Goal: Transaction & Acquisition: Book appointment/travel/reservation

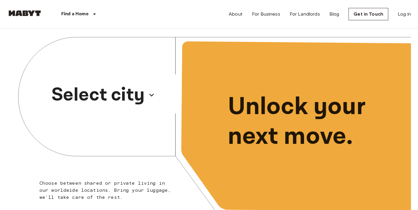
click at [129, 88] on p "Select city" at bounding box center [98, 95] width 93 height 28
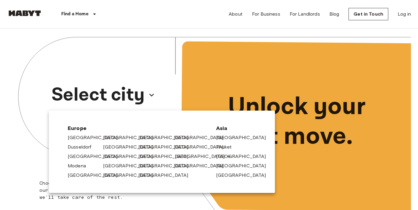
click at [176, 154] on link "[GEOGRAPHIC_DATA]" at bounding box center [203, 156] width 56 height 7
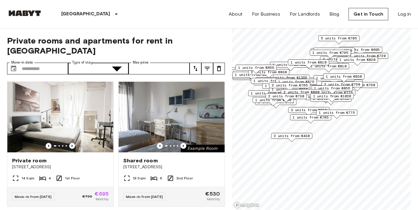
type input "**********"
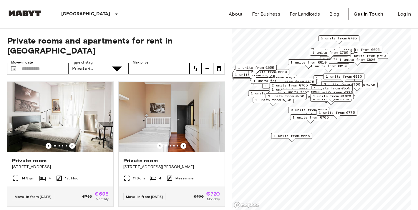
click at [169, 58] on div at bounding box center [209, 105] width 418 height 210
click at [43, 63] on input "Move-in date" at bounding box center [45, 69] width 46 height 12
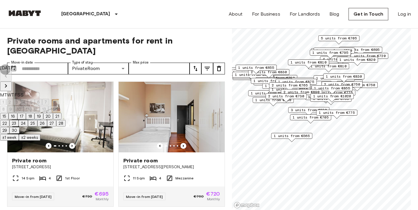
click at [9, 82] on icon "Next month" at bounding box center [5, 85] width 7 height 7
click at [6, 102] on button "1" at bounding box center [3, 102] width 6 height 6
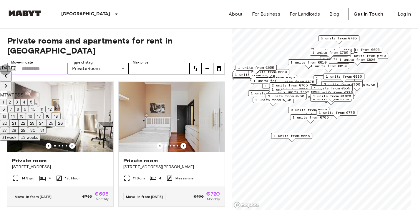
type input "**********"
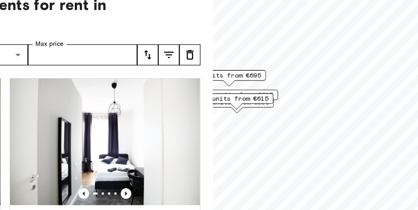
click at [227, 90] on span "2 units from €615" at bounding box center [245, 92] width 36 height 5
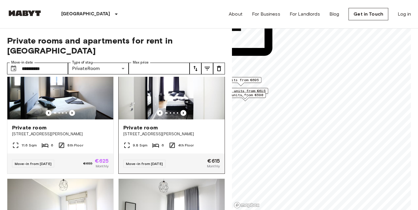
scroll to position [33, 0]
click at [157, 107] on img at bounding box center [172, 84] width 106 height 71
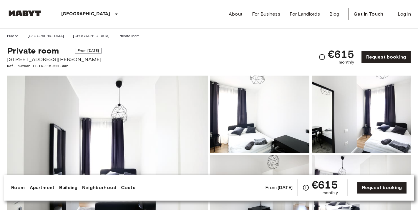
click at [157, 96] on img at bounding box center [107, 154] width 201 height 157
drag, startPoint x: 8, startPoint y: 59, endPoint x: 68, endPoint y: 58, distance: 60.1
click at [68, 58] on span "[STREET_ADDRESS][PERSON_NAME]" at bounding box center [54, 60] width 95 height 8
copy span "[STREET_ADDRESS][PERSON_NAME],"
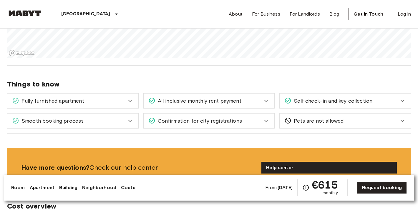
scroll to position [541, 0]
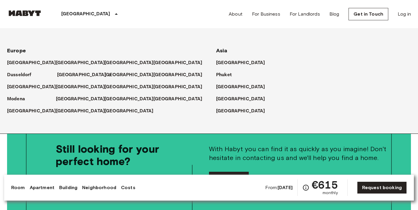
scroll to position [1384, 0]
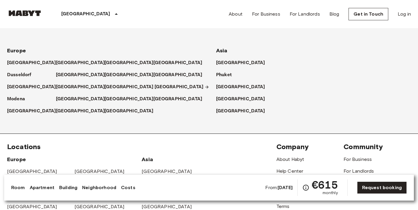
click at [161, 86] on p "[GEOGRAPHIC_DATA]" at bounding box center [179, 87] width 49 height 7
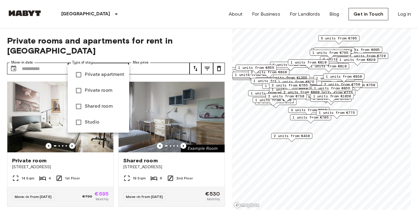
type input "**********"
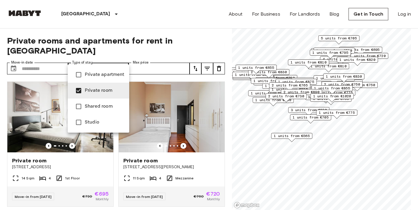
click at [183, 135] on div at bounding box center [209, 105] width 418 height 210
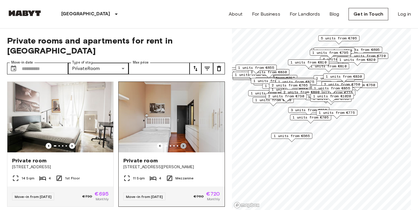
click at [183, 143] on icon "Previous image" at bounding box center [184, 146] width 6 height 6
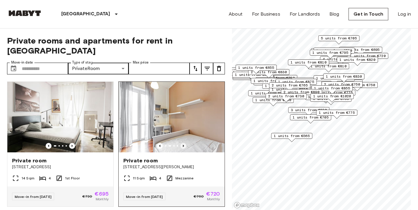
click at [183, 143] on icon "Previous image" at bounding box center [184, 146] width 6 height 6
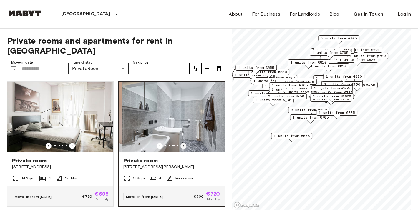
click at [183, 143] on icon "Previous image" at bounding box center [184, 146] width 6 height 6
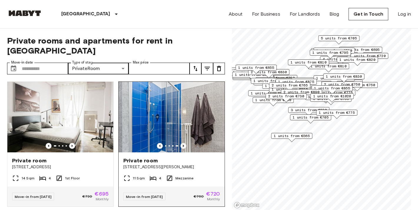
click at [183, 143] on icon "Previous image" at bounding box center [184, 146] width 6 height 6
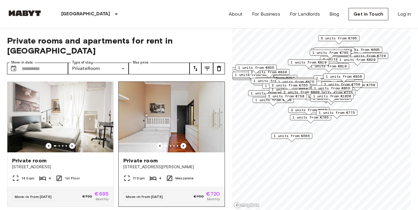
click at [154, 157] on span "Private room" at bounding box center [140, 160] width 34 height 7
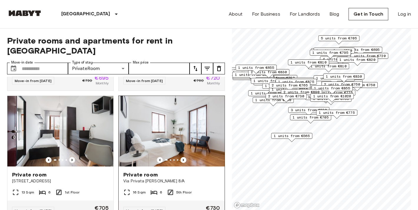
scroll to position [131, 0]
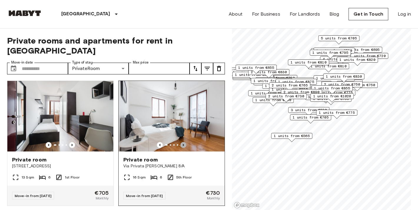
click at [183, 142] on icon "Previous image" at bounding box center [184, 145] width 6 height 6
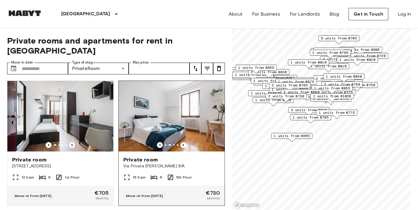
click at [154, 156] on span "Private room" at bounding box center [140, 159] width 34 height 7
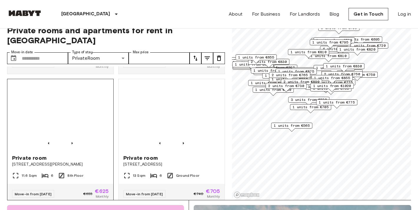
scroll to position [383, 0]
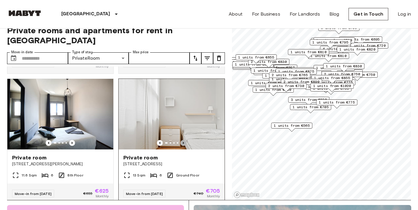
click at [184, 140] on icon "Previous image" at bounding box center [184, 143] width 6 height 6
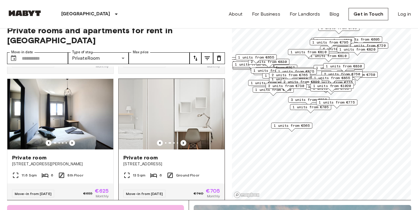
click at [184, 140] on icon "Previous image" at bounding box center [184, 143] width 6 height 6
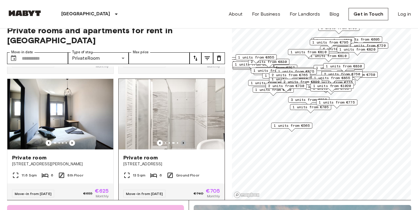
click at [184, 140] on icon "Previous image" at bounding box center [184, 143] width 6 height 6
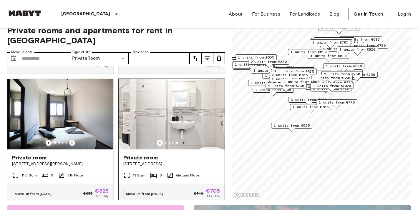
click at [184, 140] on icon "Previous image" at bounding box center [184, 143] width 6 height 6
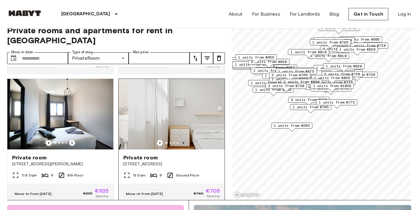
click at [184, 140] on icon "Previous image" at bounding box center [184, 143] width 6 height 6
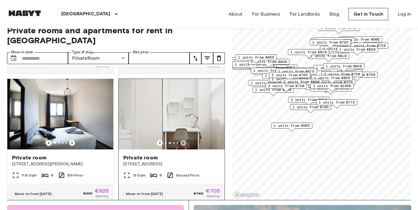
click at [184, 140] on icon "Previous image" at bounding box center [184, 143] width 6 height 6
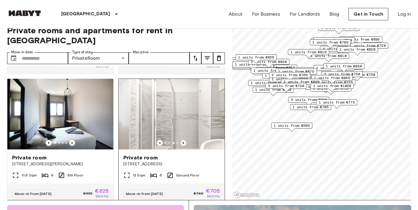
click at [184, 140] on icon "Previous image" at bounding box center [184, 143] width 6 height 6
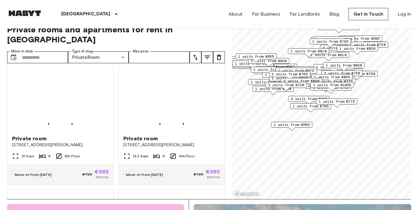
scroll to position [667, 0]
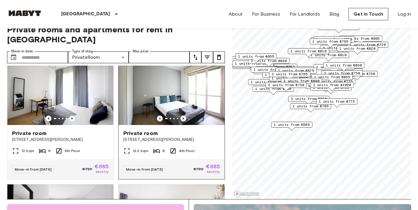
click at [183, 116] on icon "Previous image" at bounding box center [184, 119] width 6 height 6
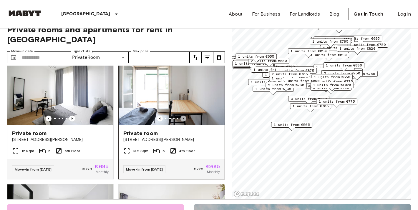
click at [183, 116] on icon "Previous image" at bounding box center [184, 119] width 6 height 6
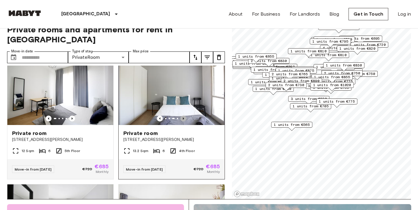
click at [183, 116] on icon "Previous image" at bounding box center [184, 119] width 6 height 6
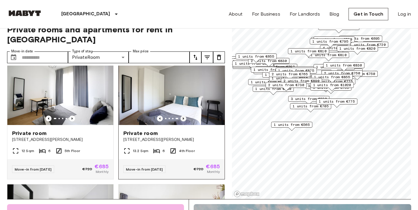
click at [183, 116] on icon "Previous image" at bounding box center [184, 119] width 6 height 6
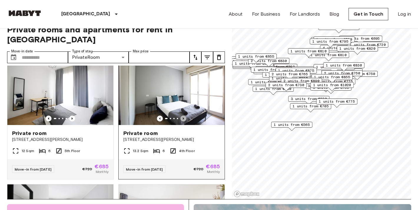
click at [183, 116] on icon "Previous image" at bounding box center [184, 119] width 6 height 6
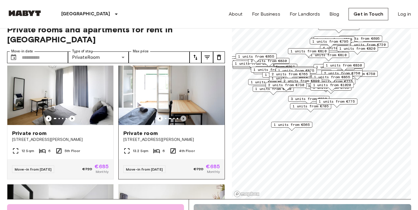
click at [183, 116] on icon "Previous image" at bounding box center [184, 119] width 6 height 6
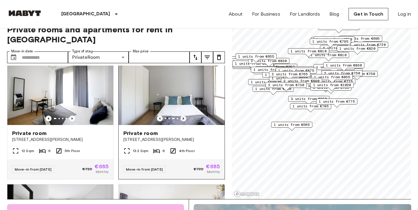
click at [183, 116] on icon "Previous image" at bounding box center [184, 119] width 6 height 6
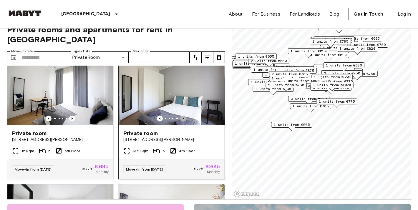
click at [183, 116] on icon "Previous image" at bounding box center [184, 119] width 6 height 6
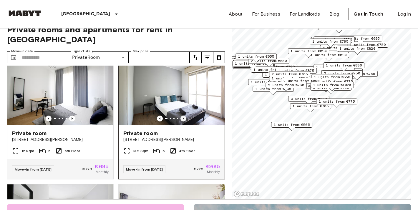
click at [183, 116] on icon "Previous image" at bounding box center [184, 119] width 6 height 6
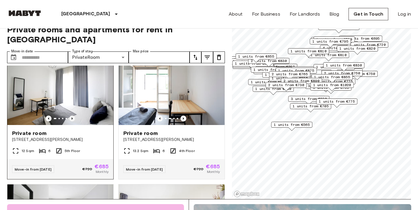
click at [73, 116] on icon "Previous image" at bounding box center [72, 119] width 6 height 6
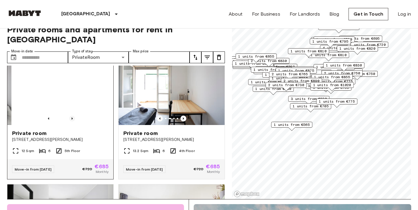
click at [73, 116] on icon "Previous image" at bounding box center [72, 119] width 6 height 6
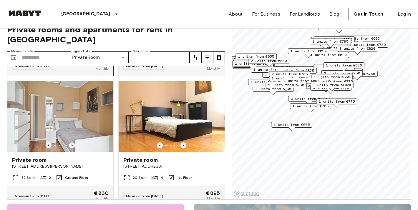
scroll to position [1945, 0]
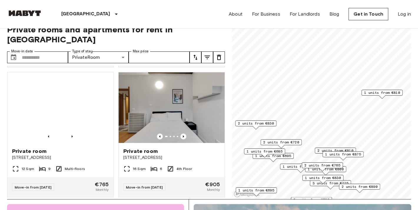
scroll to position [1300, 0]
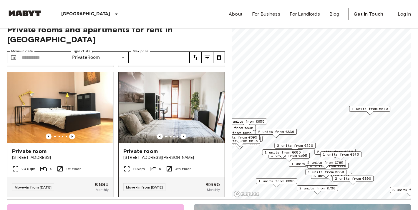
scroll to position [1303, 0]
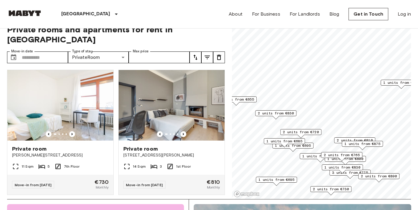
click at [285, 141] on span "1 units from €685" at bounding box center [285, 141] width 36 height 5
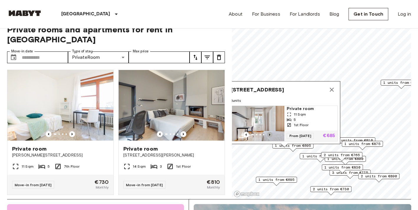
click at [270, 133] on icon "Previous image" at bounding box center [270, 135] width 6 height 6
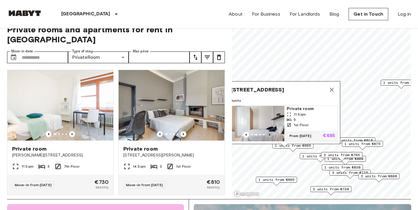
click at [270, 133] on icon "Previous image" at bounding box center [270, 135] width 6 height 6
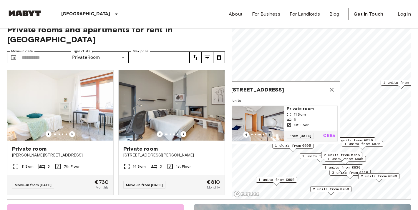
click at [270, 133] on icon "Previous image" at bounding box center [270, 135] width 6 height 6
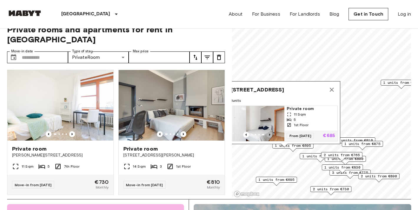
click at [270, 133] on icon "Previous image" at bounding box center [270, 135] width 6 height 6
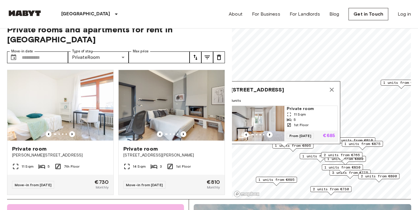
click at [293, 151] on div "Map marker" at bounding box center [293, 149] width 6 height 3
click at [295, 148] on span "1 units from €695" at bounding box center [293, 145] width 36 height 5
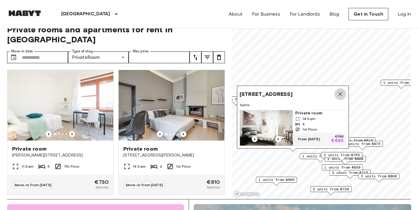
click at [341, 93] on icon "Map marker" at bounding box center [340, 94] width 7 height 7
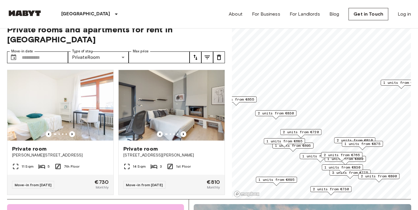
click at [292, 138] on div "2 units from €720" at bounding box center [300, 133] width 41 height 9
click at [288, 140] on span "1 units from €685" at bounding box center [285, 141] width 36 height 5
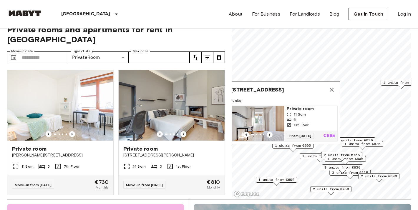
click at [284, 91] on span "Via Rembrandt 67, 20147 Milano, IT" at bounding box center [257, 89] width 53 height 7
click at [291, 98] on span "1 units" at bounding box center [284, 100] width 107 height 5
click at [266, 120] on img "Map marker" at bounding box center [257, 123] width 53 height 35
click at [262, 92] on span "Via Rembrandt 67, 20147 Milano, IT" at bounding box center [257, 89] width 53 height 7
click at [250, 111] on img "Map marker" at bounding box center [258, 123] width 53 height 35
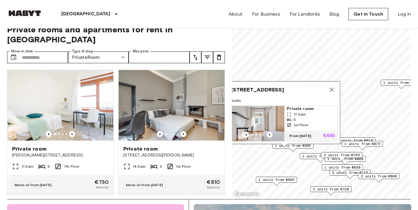
click at [330, 90] on icon "Map marker" at bounding box center [331, 89] width 7 height 7
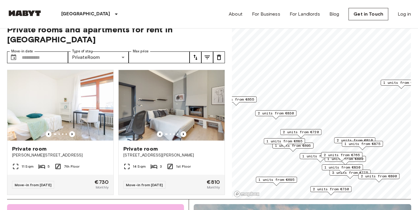
click at [349, 157] on span "2 units from €765" at bounding box center [342, 155] width 36 height 5
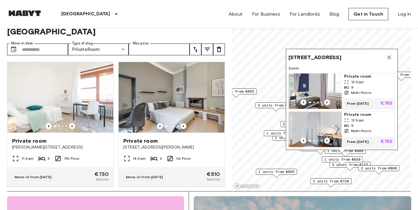
scroll to position [20, 0]
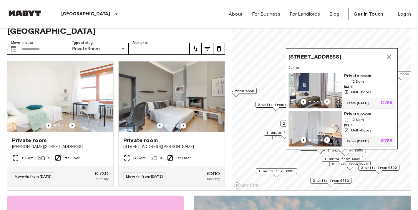
click at [388, 55] on icon "Map marker" at bounding box center [389, 57] width 4 height 4
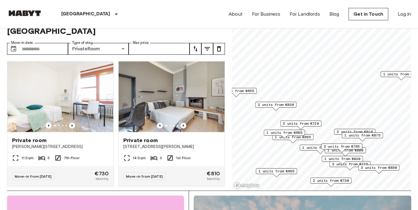
click at [314, 149] on span "1 units from €705" at bounding box center [321, 147] width 36 height 5
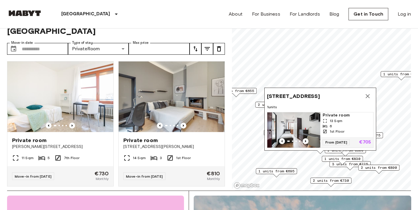
click at [315, 93] on span "Via Dei Gracchi 30, 20146 Milano, IT" at bounding box center [293, 96] width 53 height 7
click at [320, 93] on span "Via Dei Gracchi 30, 20146 Milano, IT" at bounding box center [293, 96] width 53 height 7
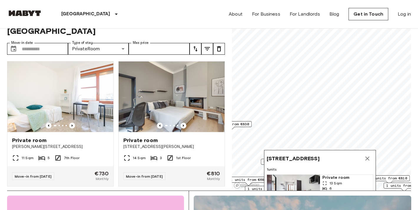
click at [298, 161] on span "Via Dei Gracchi 30, 20146 Milano, IT" at bounding box center [293, 158] width 53 height 7
click at [288, 178] on img "Map marker" at bounding box center [293, 192] width 53 height 35
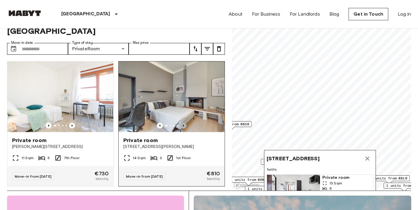
click at [183, 123] on icon "Previous image" at bounding box center [184, 126] width 6 height 6
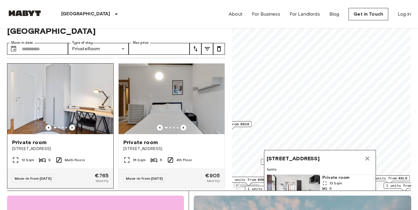
scroll to position [1430, 0]
click at [73, 125] on icon "Previous image" at bounding box center [72, 128] width 6 height 6
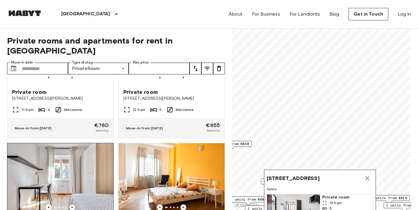
scroll to position [623, 0]
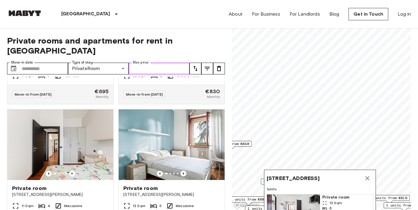
click at [144, 63] on input "Max price" at bounding box center [159, 69] width 61 height 12
click at [62, 63] on input "Move-in date" at bounding box center [45, 69] width 46 height 12
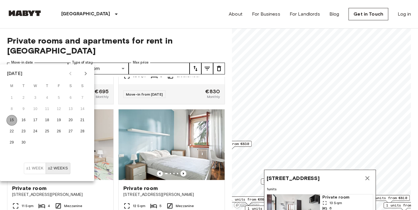
click at [15, 121] on button "15" at bounding box center [11, 120] width 11 height 11
type input "**********"
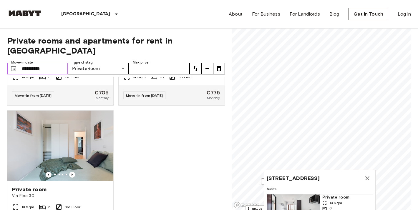
scroll to position [230, 0]
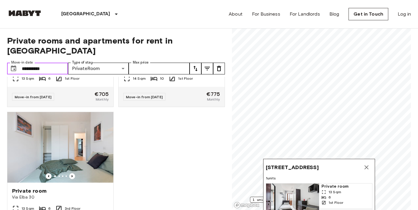
click at [363, 166] on icon "Map marker" at bounding box center [366, 167] width 7 height 7
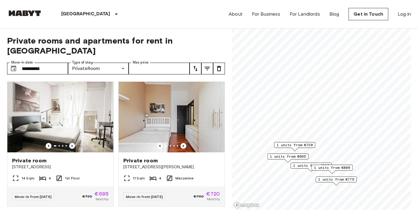
click at [289, 146] on span "1 units from €720" at bounding box center [295, 145] width 36 height 5
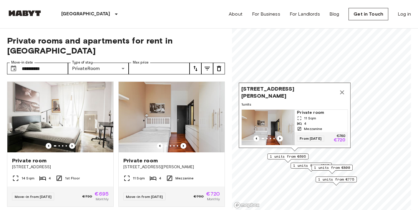
click at [273, 88] on span "Via Giuseppe Massarenti 13, 20148 Milano, IT" at bounding box center [289, 92] width 95 height 14
click at [271, 101] on div "Via Giuseppe Massarenti 13, 20148 Milano, IT 1 units Private room 11 Sqm 4 Mezz…" at bounding box center [295, 115] width 112 height 65
click at [257, 103] on span "1 units" at bounding box center [295, 104] width 107 height 5
click at [265, 123] on img "Map marker" at bounding box center [268, 127] width 53 height 35
click at [320, 129] on span "Mezzanine" at bounding box center [313, 128] width 18 height 5
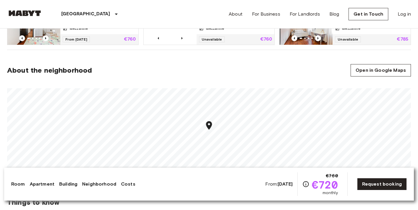
scroll to position [432, 0]
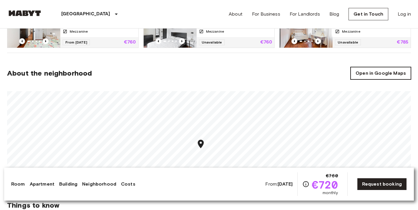
click at [361, 78] on link "Open in Google Maps" at bounding box center [381, 73] width 60 height 12
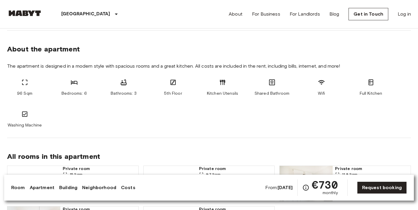
scroll to position [495, 0]
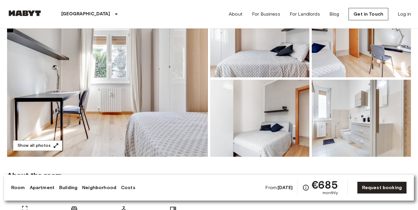
scroll to position [29, 0]
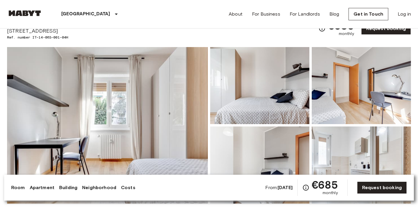
click at [209, 104] on div at bounding box center [259, 85] width 102 height 80
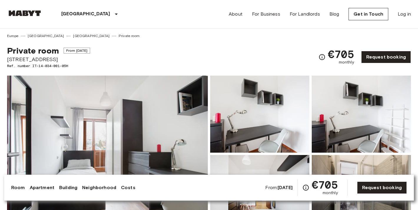
scroll to position [0, 0]
click at [168, 100] on img at bounding box center [107, 154] width 201 height 157
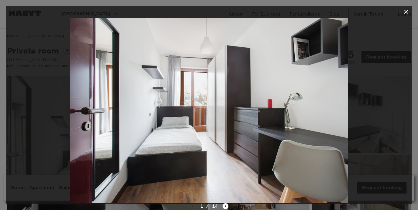
scroll to position [0, 0]
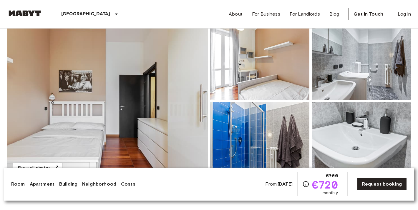
scroll to position [58, 0]
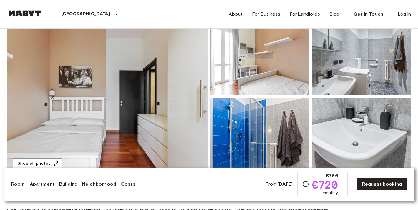
click at [156, 101] on img at bounding box center [107, 96] width 201 height 157
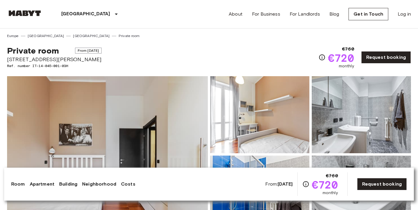
scroll to position [0, 0]
click at [28, 13] on img at bounding box center [24, 13] width 35 height 6
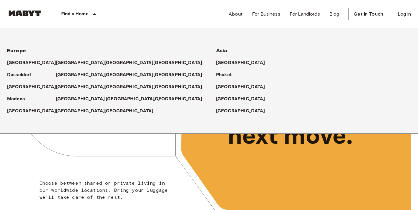
click at [111, 99] on p "[GEOGRAPHIC_DATA]" at bounding box center [130, 99] width 49 height 7
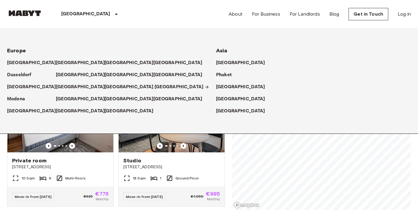
click at [157, 86] on p "[GEOGRAPHIC_DATA]" at bounding box center [179, 87] width 49 height 7
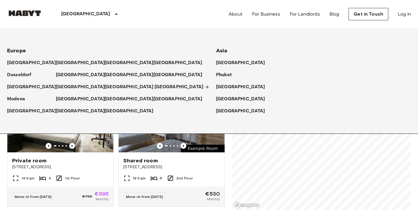
click at [162, 87] on p "[GEOGRAPHIC_DATA]" at bounding box center [179, 87] width 49 height 7
click at [166, 87] on p "[GEOGRAPHIC_DATA]" at bounding box center [179, 87] width 49 height 7
click at [160, 87] on p "[GEOGRAPHIC_DATA]" at bounding box center [179, 87] width 49 height 7
click at [157, 87] on p "[GEOGRAPHIC_DATA]" at bounding box center [179, 87] width 49 height 7
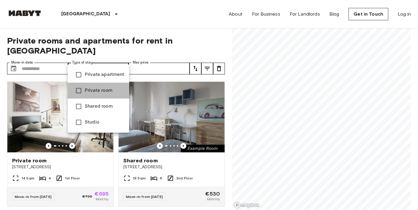
click at [91, 90] on span "Private room" at bounding box center [105, 90] width 40 height 7
type input "**********"
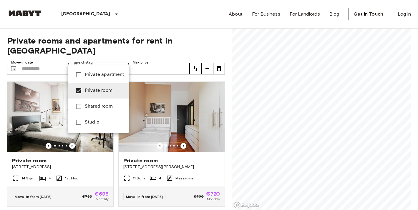
click at [35, 58] on div at bounding box center [209, 105] width 418 height 210
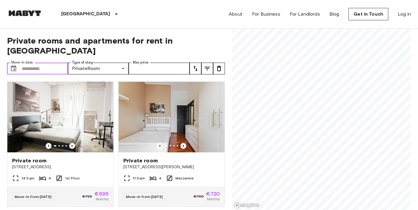
click at [31, 63] on input "Move-in date" at bounding box center [45, 69] width 46 height 12
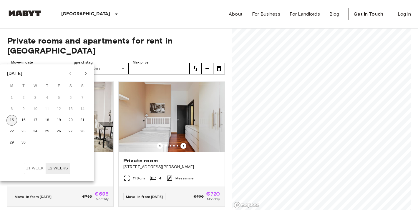
click at [7, 120] on button "15" at bounding box center [11, 120] width 11 height 11
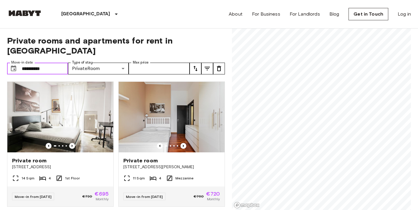
type input "**********"
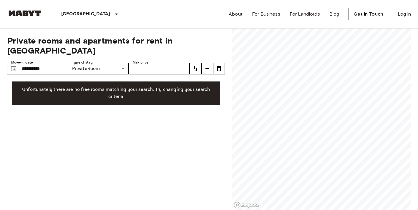
click at [31, 23] on div "[GEOGRAPHIC_DATA] [GEOGRAPHIC_DATA] [GEOGRAPHIC_DATA] [GEOGRAPHIC_DATA] [GEOGRA…" at bounding box center [73, 14] width 132 height 28
click at [30, 14] on img at bounding box center [24, 13] width 35 height 6
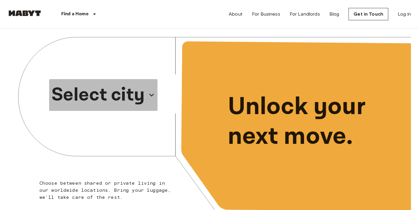
click at [109, 103] on p "Select city" at bounding box center [98, 95] width 93 height 28
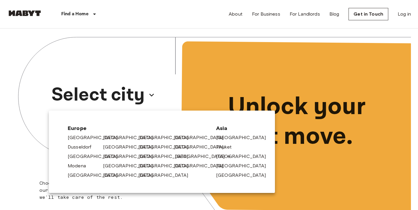
click at [176, 157] on link "[GEOGRAPHIC_DATA]" at bounding box center [203, 156] width 56 height 7
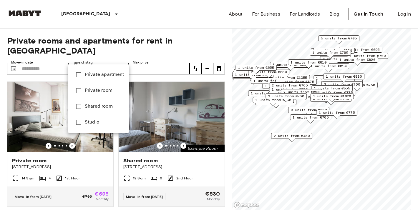
click at [92, 93] on span "Private room" at bounding box center [105, 90] width 40 height 7
type input "**********"
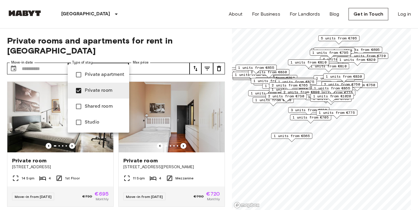
click at [42, 55] on div at bounding box center [209, 105] width 418 height 210
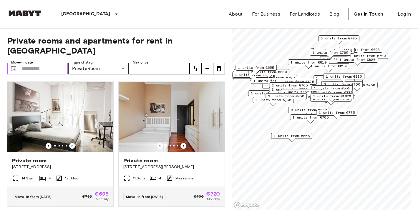
click at [40, 63] on input "Move-in date" at bounding box center [45, 69] width 46 height 12
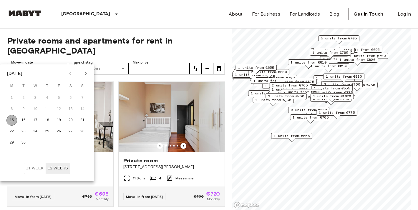
click at [14, 120] on button "15" at bounding box center [11, 120] width 11 height 11
type input "**********"
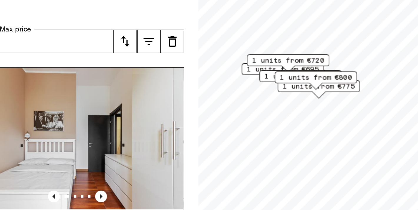
scroll to position [10, 0]
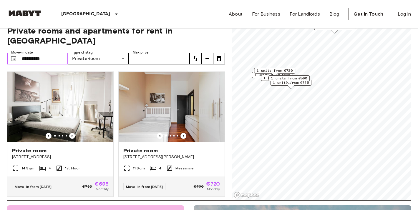
drag, startPoint x: 259, startPoint y: 77, endPoint x: 261, endPoint y: 84, distance: 7.0
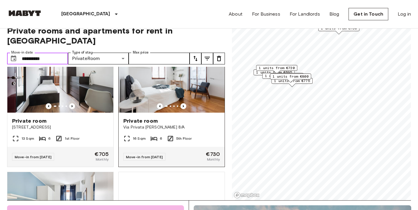
scroll to position [163, 0]
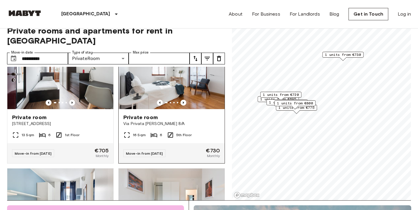
click at [167, 98] on img at bounding box center [172, 74] width 106 height 71
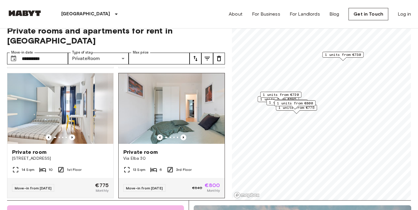
scroll to position [259, 0]
click at [182, 135] on icon "Previous image" at bounding box center [184, 138] width 6 height 6
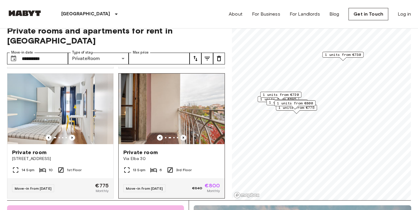
click at [182, 135] on icon "Previous image" at bounding box center [184, 138] width 6 height 6
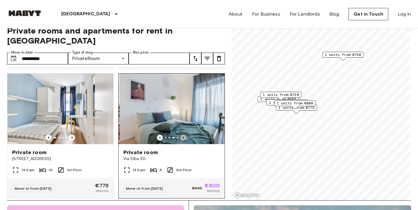
click at [182, 135] on icon "Previous image" at bounding box center [184, 138] width 6 height 6
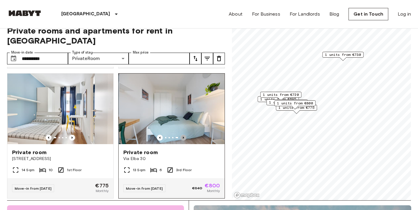
click at [182, 135] on icon "Previous image" at bounding box center [184, 138] width 6 height 6
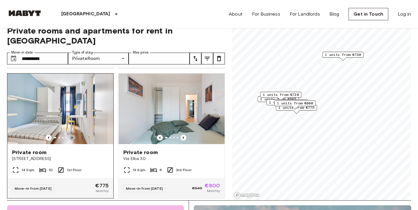
click at [75, 135] on icon "Previous image" at bounding box center [72, 138] width 6 height 6
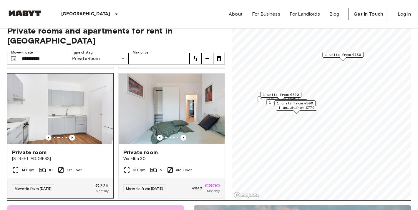
click at [62, 156] on span "Via Stromboli 1" at bounding box center [60, 159] width 97 height 6
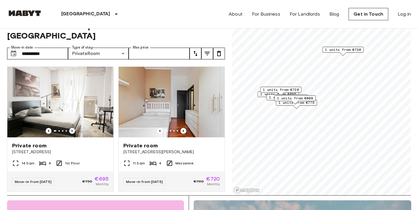
scroll to position [0, 0]
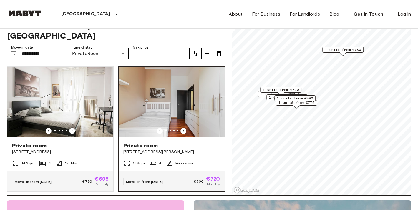
click at [196, 95] on img at bounding box center [172, 102] width 106 height 71
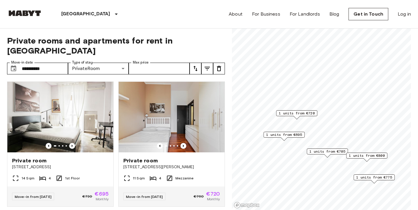
click at [312, 153] on span "1 units from €705" at bounding box center [328, 151] width 36 height 5
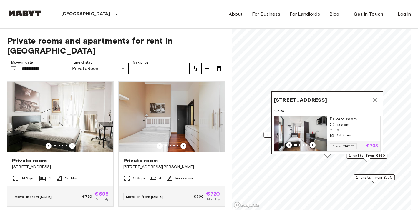
click at [327, 99] on span "Via Dei Gracchi 30, 20146 Milano, IT" at bounding box center [300, 100] width 53 height 7
click at [319, 97] on span "Via Dei Gracchi 30, 20146 Milano, IT" at bounding box center [300, 100] width 53 height 7
click at [314, 97] on span "Via Dei Gracchi 30, 20146 Milano, IT" at bounding box center [300, 100] width 53 height 7
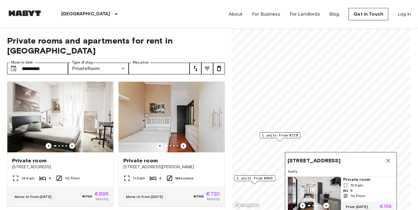
click at [331, 161] on span "Via Dei Gracchi 30, 20146 Milano, IT" at bounding box center [314, 160] width 53 height 7
click at [336, 187] on img "Map marker" at bounding box center [314, 194] width 53 height 35
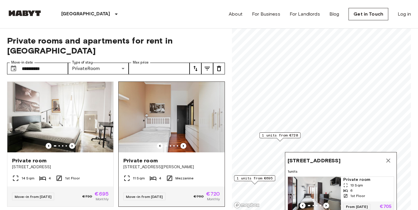
click at [144, 103] on img at bounding box center [172, 117] width 106 height 71
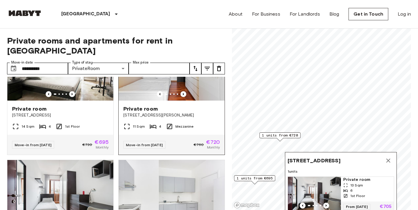
scroll to position [52, 0]
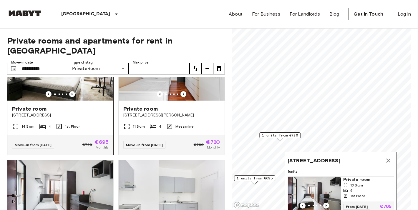
click at [77, 109] on div "Private room Via Pisanello 10" at bounding box center [60, 112] width 106 height 22
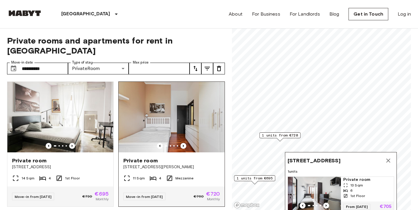
scroll to position [0, 0]
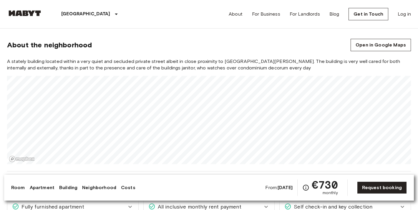
scroll to position [410, 0]
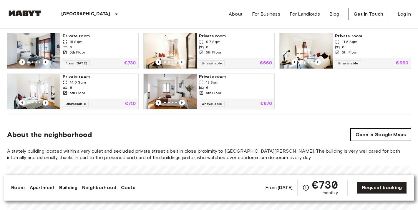
click at [361, 136] on link "Open in Google Maps" at bounding box center [381, 135] width 60 height 12
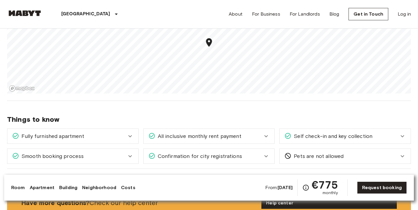
scroll to position [567, 0]
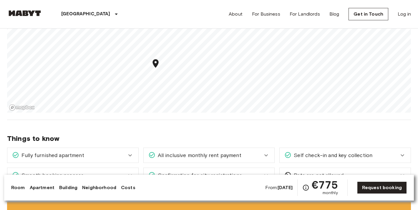
click at [231, 126] on div "[GEOGRAPHIC_DATA] [GEOGRAPHIC_DATA] [GEOGRAPHIC_DATA] Private room Private room…" at bounding box center [209, 206] width 418 height 1489
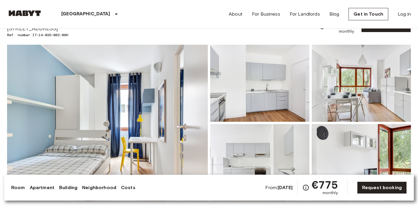
scroll to position [9, 0]
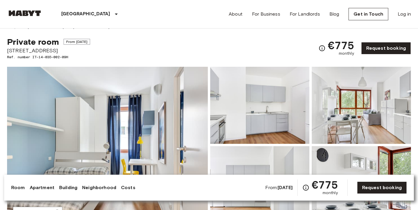
click at [164, 114] on img at bounding box center [107, 145] width 201 height 157
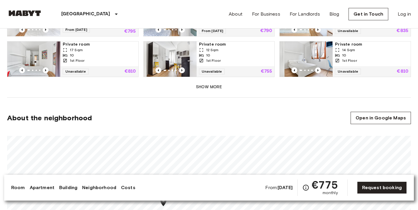
scroll to position [526, 0]
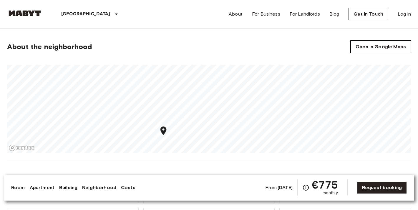
click at [359, 41] on link "Open in Google Maps" at bounding box center [381, 47] width 60 height 12
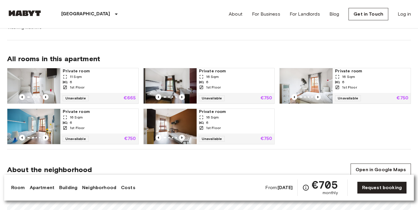
scroll to position [376, 0]
click at [44, 98] on icon "Previous image" at bounding box center [46, 97] width 6 height 6
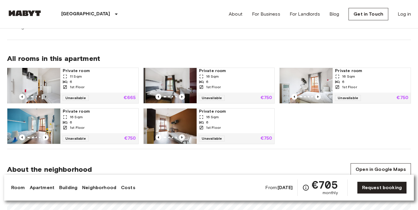
click at [44, 98] on icon "Previous image" at bounding box center [46, 97] width 6 height 6
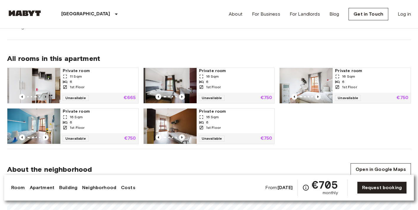
click at [44, 98] on icon "Previous image" at bounding box center [46, 97] width 6 height 6
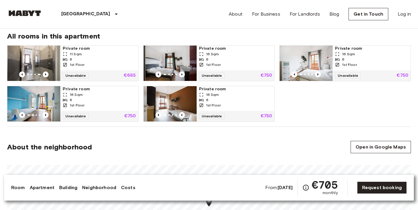
scroll to position [399, 0]
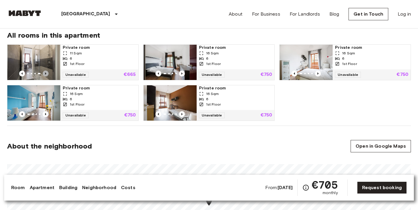
click at [47, 73] on icon "Previous image" at bounding box center [46, 74] width 6 height 6
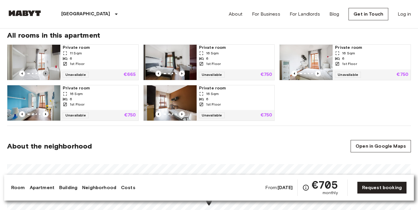
click at [47, 73] on icon "Previous image" at bounding box center [46, 74] width 6 height 6
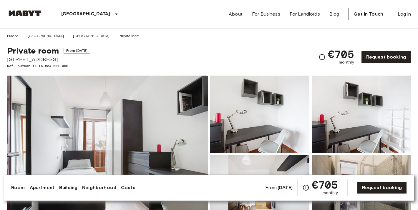
scroll to position [0, 0]
click at [111, 114] on img at bounding box center [107, 154] width 201 height 157
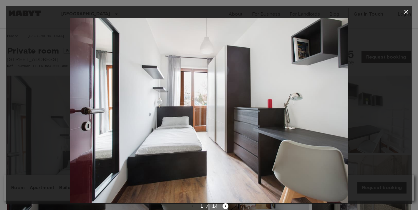
click at [111, 114] on img at bounding box center [209, 110] width 278 height 185
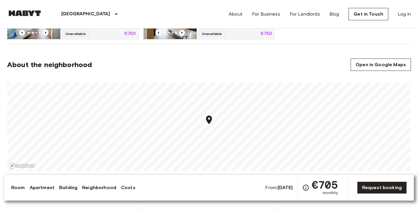
scroll to position [490, 0]
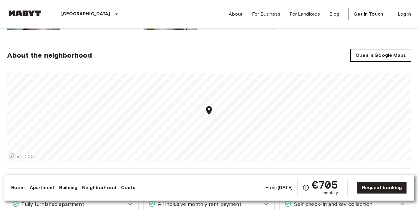
click at [358, 55] on link "Open in Google Maps" at bounding box center [381, 55] width 60 height 12
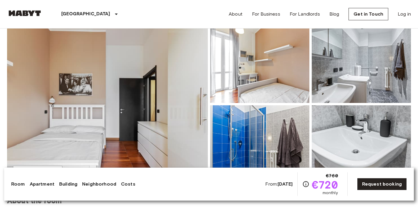
scroll to position [50, 0]
click at [145, 102] on img at bounding box center [107, 104] width 201 height 157
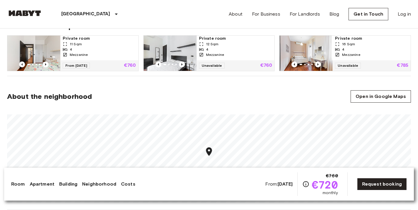
scroll to position [412, 0]
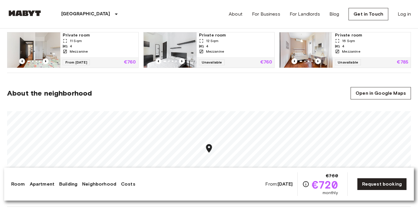
click at [369, 87] on section "About the neighborhood Open in Google Maps" at bounding box center [209, 140] width 404 height 134
click at [373, 92] on link "Open in Google Maps" at bounding box center [381, 93] width 60 height 12
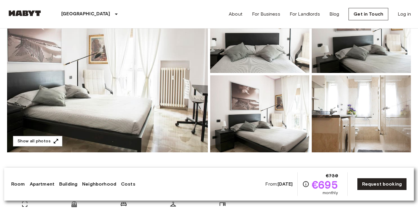
scroll to position [87, 0]
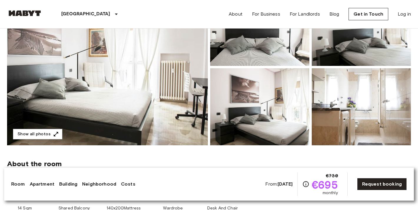
click at [170, 136] on img at bounding box center [107, 67] width 201 height 157
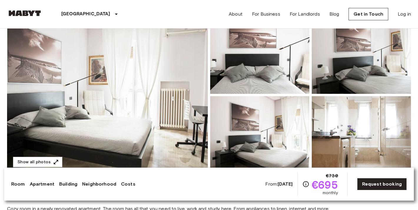
scroll to position [13, 0]
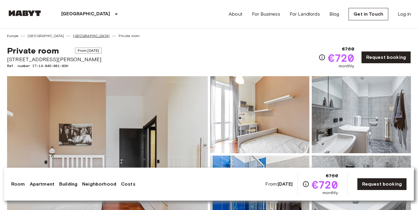
click at [73, 37] on link "[GEOGRAPHIC_DATA]" at bounding box center [91, 35] width 37 height 5
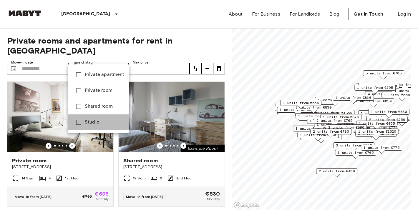
click at [87, 120] on span "Studio" at bounding box center [105, 122] width 40 height 7
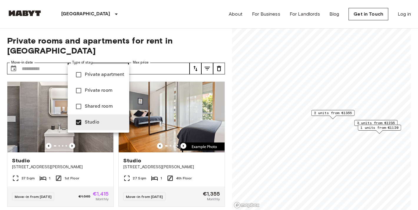
click at [93, 75] on span "Private apartment" at bounding box center [105, 74] width 40 height 7
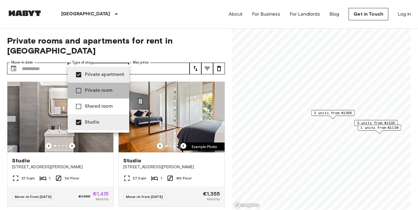
click at [86, 98] on li "Private room" at bounding box center [99, 91] width 62 height 16
type input "**********"
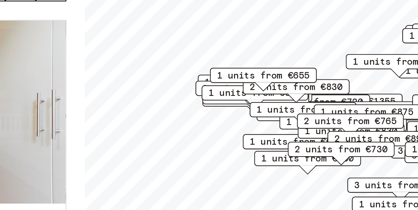
scroll to position [32, 0]
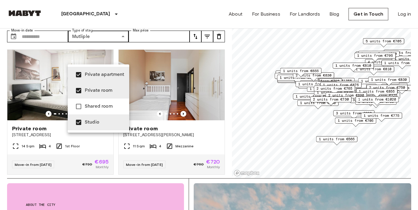
drag, startPoint x: 259, startPoint y: 77, endPoint x: 249, endPoint y: 108, distance: 32.4
click at [249, 108] on div at bounding box center [209, 105] width 418 height 210
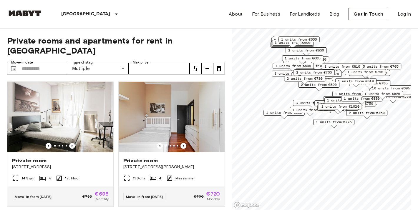
drag, startPoint x: 288, startPoint y: 87, endPoint x: 274, endPoint y: 110, distance: 27.0
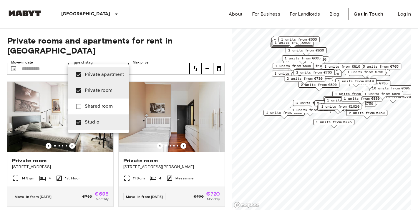
click at [214, 44] on div at bounding box center [209, 105] width 418 height 210
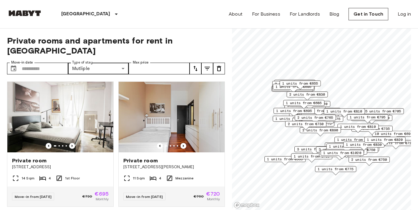
drag, startPoint x: 305, startPoint y: 101, endPoint x: 310, endPoint y: 154, distance: 52.7
click at [310, 152] on span "3 units from €830" at bounding box center [315, 149] width 36 height 5
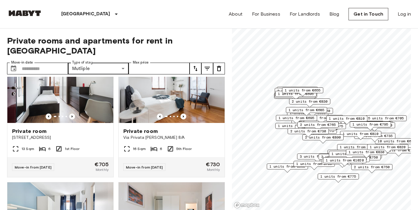
scroll to position [160, 0]
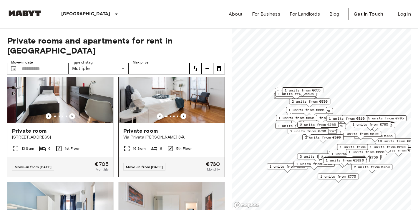
click at [162, 95] on img at bounding box center [172, 87] width 106 height 71
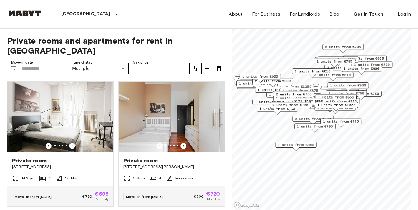
drag, startPoint x: 273, startPoint y: 89, endPoint x: 285, endPoint y: 108, distance: 22.1
click at [285, 100] on div "2 units from €765" at bounding box center [293, 95] width 41 height 9
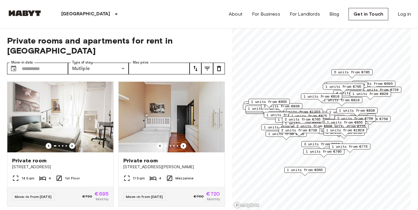
drag, startPoint x: 265, startPoint y: 113, endPoint x: 270, endPoint y: 132, distance: 19.5
click at [270, 130] on span "1 units from €695" at bounding box center [282, 127] width 36 height 5
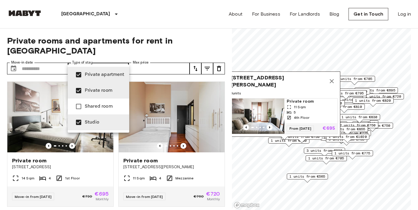
click at [171, 63] on div at bounding box center [209, 105] width 418 height 210
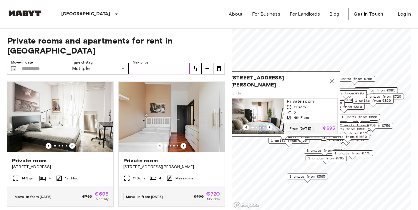
click at [166, 63] on input "Max price" at bounding box center [159, 69] width 61 height 12
click at [129, 30] on div "**********" at bounding box center [116, 120] width 218 height 182
click at [330, 82] on icon "Map marker" at bounding box center [331, 81] width 7 height 7
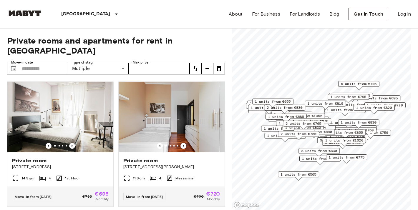
drag, startPoint x: 286, startPoint y: 119, endPoint x: 283, endPoint y: 119, distance: 3.3
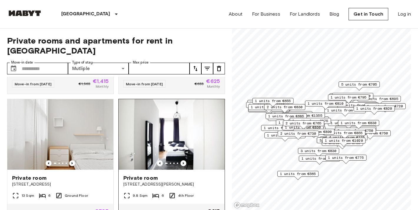
scroll to position [494, 0]
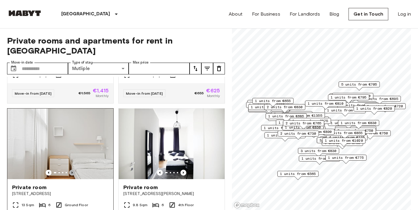
click at [73, 170] on icon "Previous image" at bounding box center [72, 173] width 6 height 6
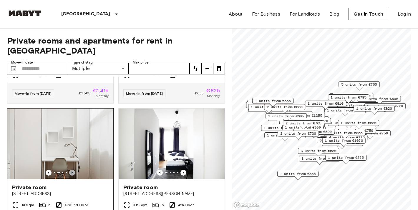
click at [73, 170] on icon "Previous image" at bounding box center [72, 173] width 6 height 6
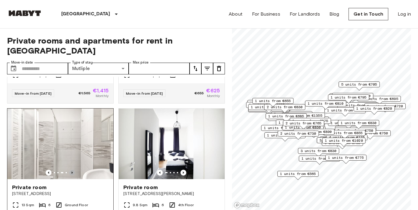
click at [73, 170] on icon "Previous image" at bounding box center [72, 173] width 6 height 6
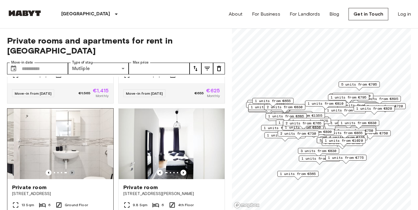
click at [73, 170] on icon "Previous image" at bounding box center [72, 173] width 6 height 6
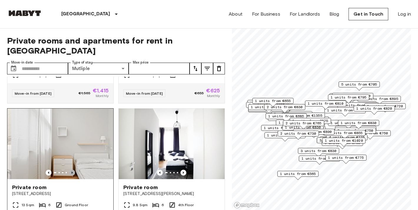
click at [74, 170] on icon "Previous image" at bounding box center [72, 173] width 6 height 6
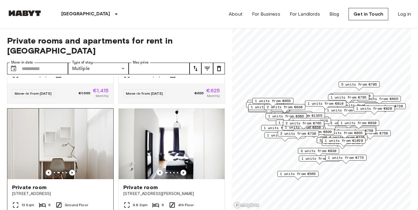
click at [44, 184] on span "Private room" at bounding box center [29, 187] width 34 height 7
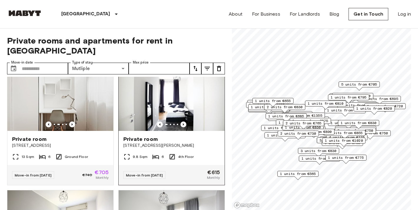
scroll to position [543, 0]
click at [193, 136] on div "Private room" at bounding box center [171, 139] width 97 height 7
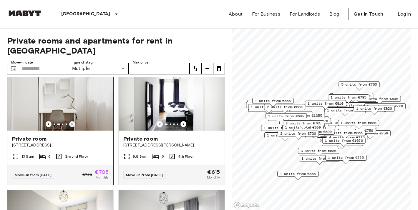
click at [74, 121] on icon "Previous image" at bounding box center [72, 124] width 6 height 6
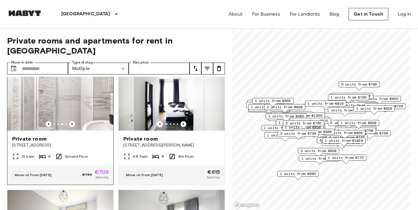
click at [74, 121] on icon "Previous image" at bounding box center [72, 124] width 6 height 6
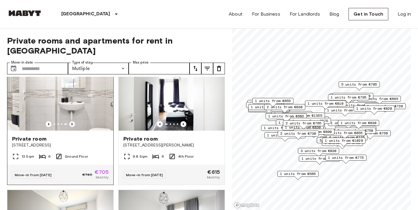
click at [74, 121] on icon "Previous image" at bounding box center [72, 124] width 6 height 6
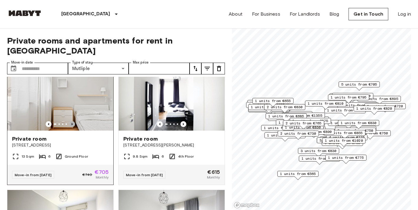
click at [74, 121] on icon "Previous image" at bounding box center [72, 124] width 6 height 6
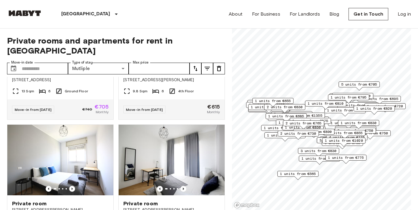
scroll to position [651, 0]
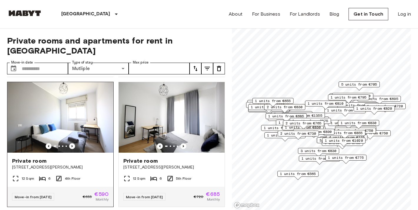
click at [64, 165] on span "[STREET_ADDRESS][PERSON_NAME]" at bounding box center [60, 168] width 97 height 6
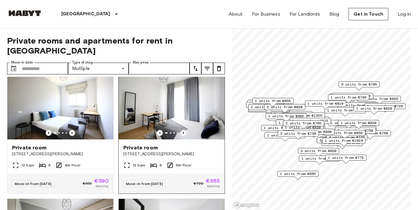
scroll to position [666, 0]
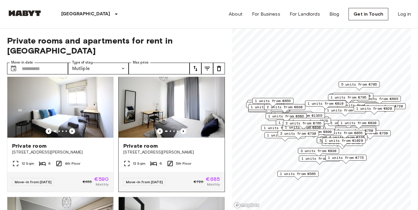
click at [196, 94] on img at bounding box center [172, 102] width 106 height 71
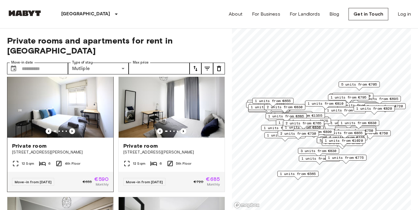
click at [104, 107] on img at bounding box center [60, 102] width 106 height 71
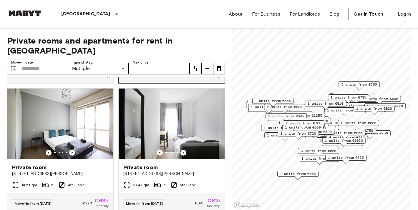
scroll to position [776, 0]
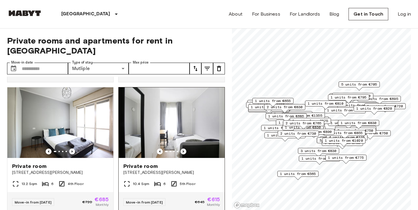
click at [183, 149] on icon "Previous image" at bounding box center [184, 152] width 6 height 6
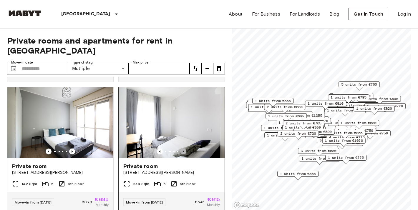
click at [183, 149] on icon "Previous image" at bounding box center [184, 152] width 6 height 6
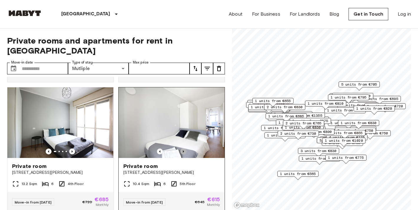
click at [182, 149] on icon "Previous image" at bounding box center [184, 152] width 6 height 6
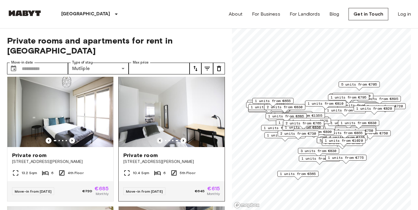
scroll to position [793, 0]
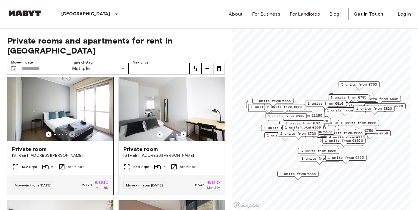
click at [73, 132] on icon "Previous image" at bounding box center [72, 135] width 6 height 6
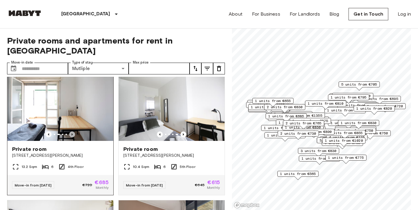
click at [73, 132] on icon "Previous image" at bounding box center [72, 135] width 6 height 6
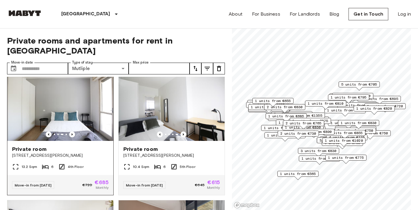
click at [63, 146] on div "Private room" at bounding box center [60, 149] width 97 height 7
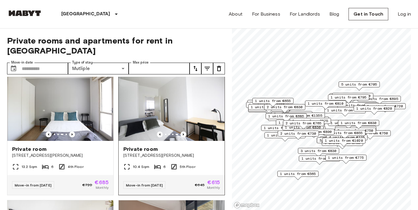
click at [170, 115] on img at bounding box center [172, 105] width 106 height 71
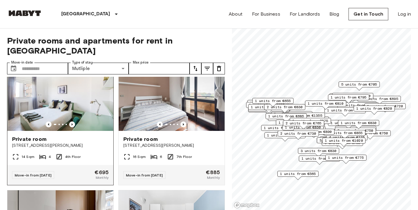
scroll to position [931, 0]
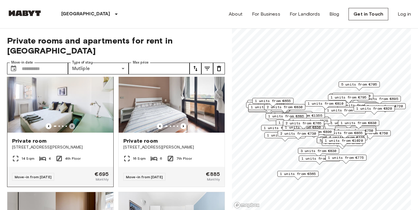
click at [71, 123] on icon "Previous image" at bounding box center [72, 126] width 6 height 6
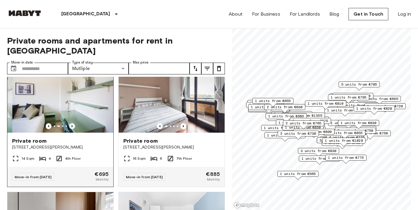
click at [71, 123] on icon "Previous image" at bounding box center [72, 126] width 6 height 6
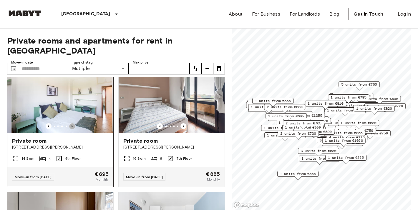
click at [71, 123] on icon "Previous image" at bounding box center [72, 126] width 6 height 6
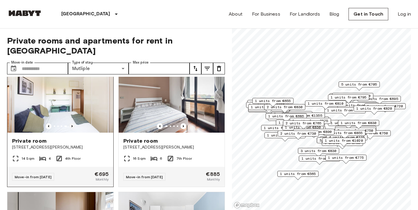
click at [71, 123] on icon "Previous image" at bounding box center [72, 126] width 6 height 6
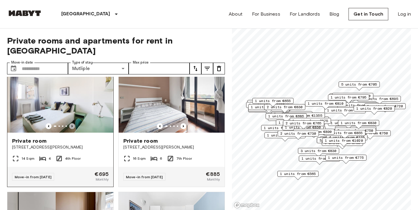
click at [71, 123] on icon "Previous image" at bounding box center [72, 126] width 6 height 6
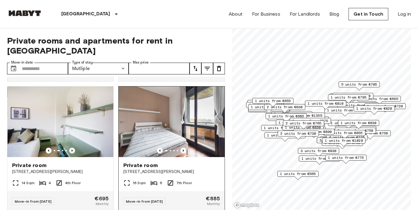
scroll to position [902, 0]
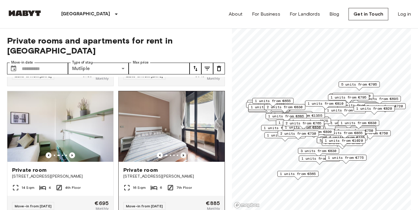
click at [184, 154] on icon "Previous image" at bounding box center [183, 155] width 1 height 2
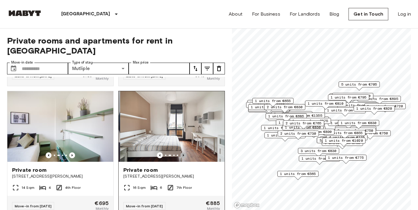
click at [184, 154] on icon "Previous image" at bounding box center [183, 155] width 1 height 2
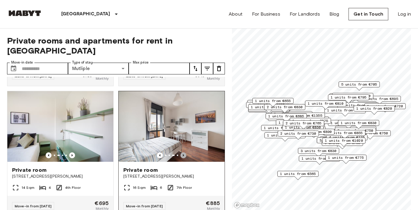
click at [184, 154] on icon "Previous image" at bounding box center [183, 155] width 1 height 2
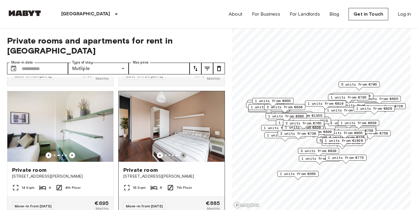
click at [184, 154] on icon "Previous image" at bounding box center [183, 155] width 1 height 2
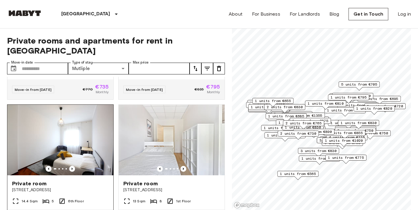
scroll to position [1171, 0]
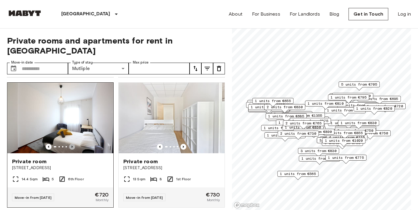
click at [72, 144] on icon "Previous image" at bounding box center [72, 147] width 6 height 6
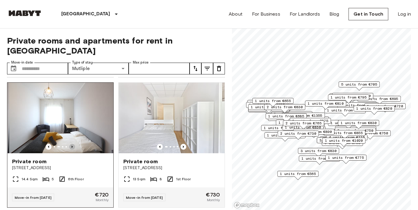
click at [72, 146] on icon "Previous image" at bounding box center [72, 147] width 1 height 2
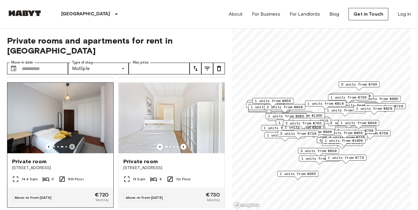
click at [72, 146] on icon "Previous image" at bounding box center [72, 147] width 1 height 2
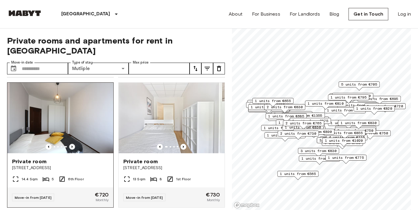
click at [72, 146] on icon "Previous image" at bounding box center [72, 147] width 1 height 2
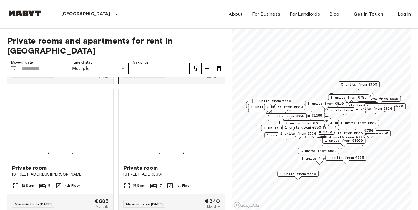
scroll to position [1555, 0]
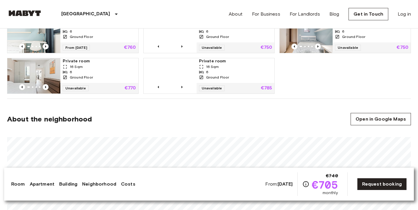
scroll to position [440, 0]
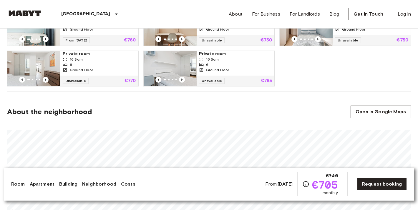
click at [88, 122] on section "About the neighborhood Open in Google Maps" at bounding box center [209, 159] width 404 height 134
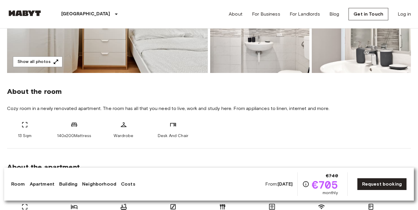
scroll to position [161, 0]
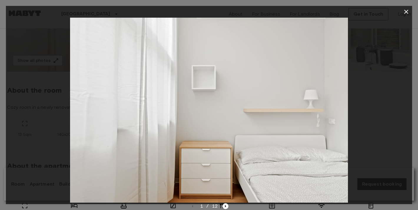
click at [405, 106] on div at bounding box center [209, 110] width 407 height 185
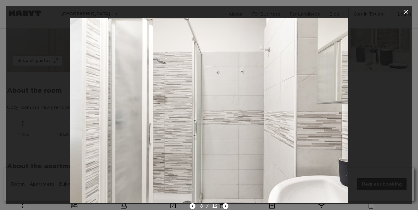
click at [350, 54] on div at bounding box center [209, 110] width 407 height 185
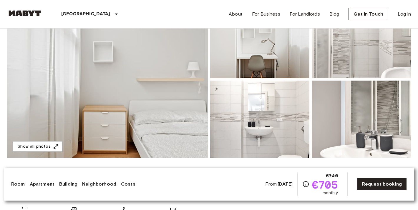
scroll to position [51, 0]
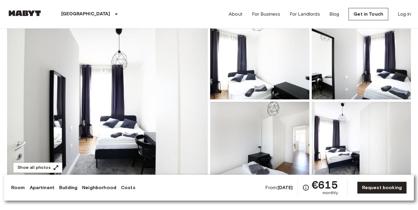
scroll to position [76, 0]
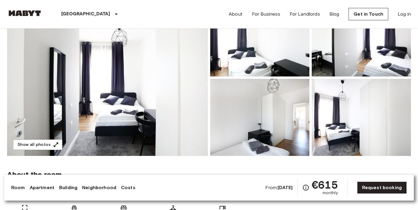
click at [137, 56] on img at bounding box center [107, 77] width 201 height 157
click at [171, 122] on img at bounding box center [107, 77] width 201 height 157
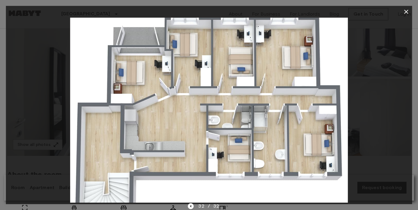
click at [57, 122] on div at bounding box center [209, 110] width 407 height 185
click at [405, 10] on icon "button" at bounding box center [406, 11] width 7 height 7
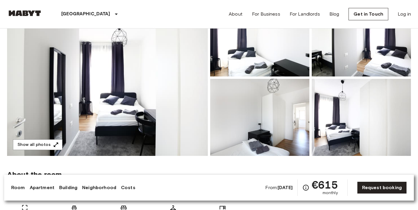
click at [179, 63] on img at bounding box center [107, 77] width 201 height 157
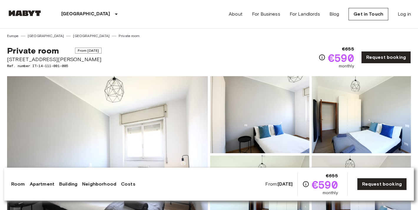
scroll to position [0, 0]
click at [191, 95] on img at bounding box center [107, 154] width 201 height 157
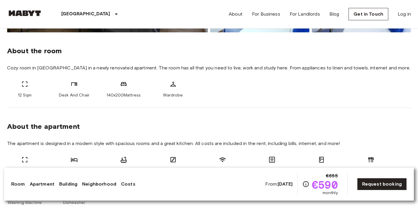
scroll to position [127, 0]
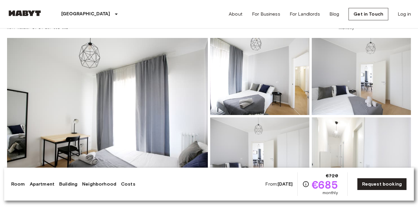
scroll to position [43, 0]
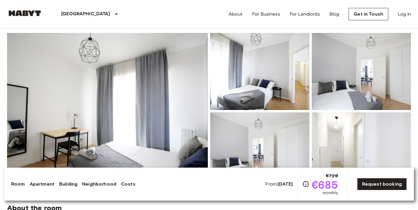
click at [187, 93] on img at bounding box center [107, 111] width 201 height 157
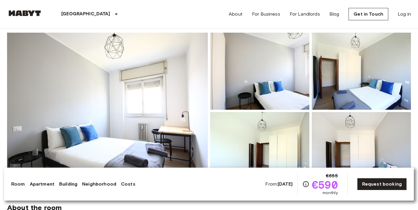
click at [181, 100] on img at bounding box center [107, 111] width 201 height 157
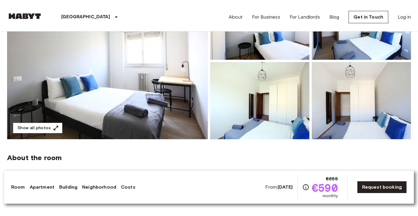
scroll to position [99, 0]
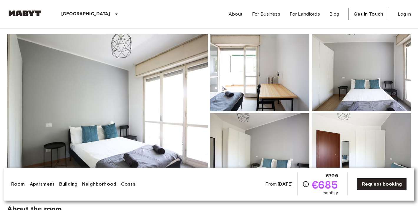
click at [145, 101] on img at bounding box center [107, 112] width 201 height 157
click at [104, 126] on img at bounding box center [107, 112] width 201 height 157
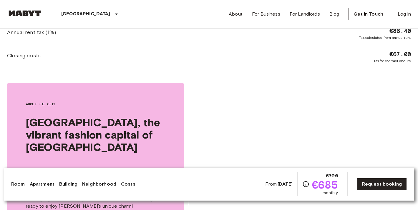
scroll to position [897, 0]
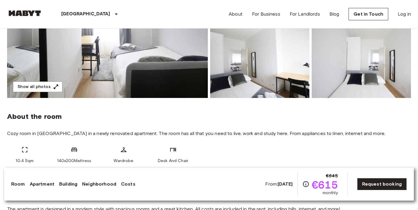
scroll to position [135, 0]
